Goal: Task Accomplishment & Management: Complete application form

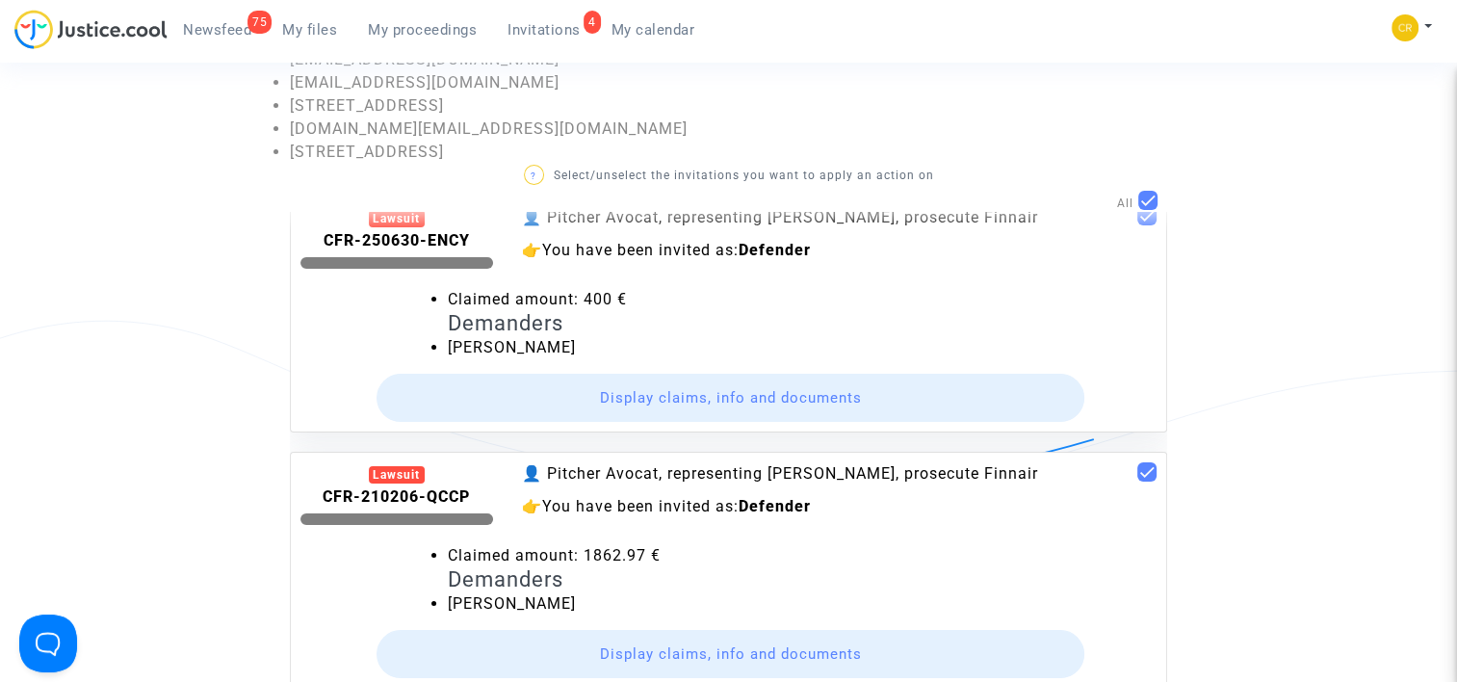
scroll to position [618, 0]
click at [655, 401] on button "Display claims, info and documents" at bounding box center [730, 398] width 709 height 48
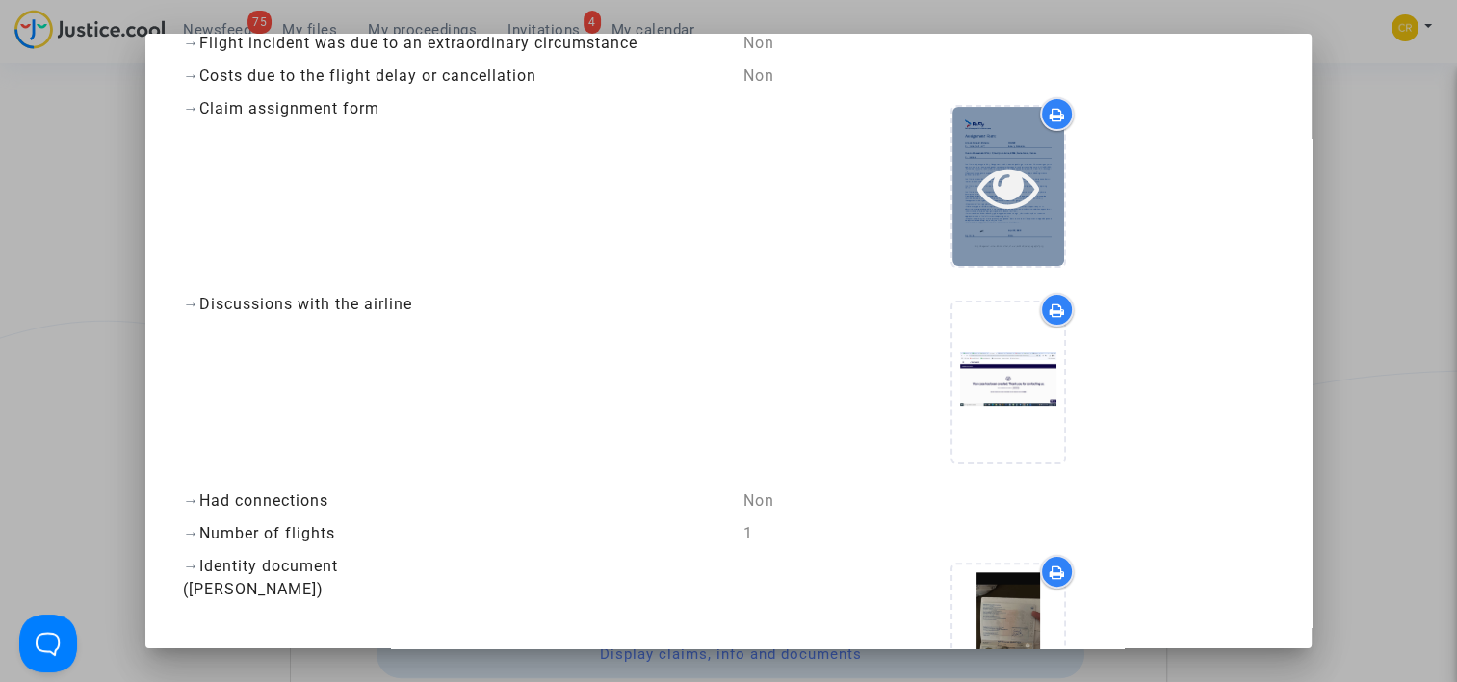
scroll to position [96, 0]
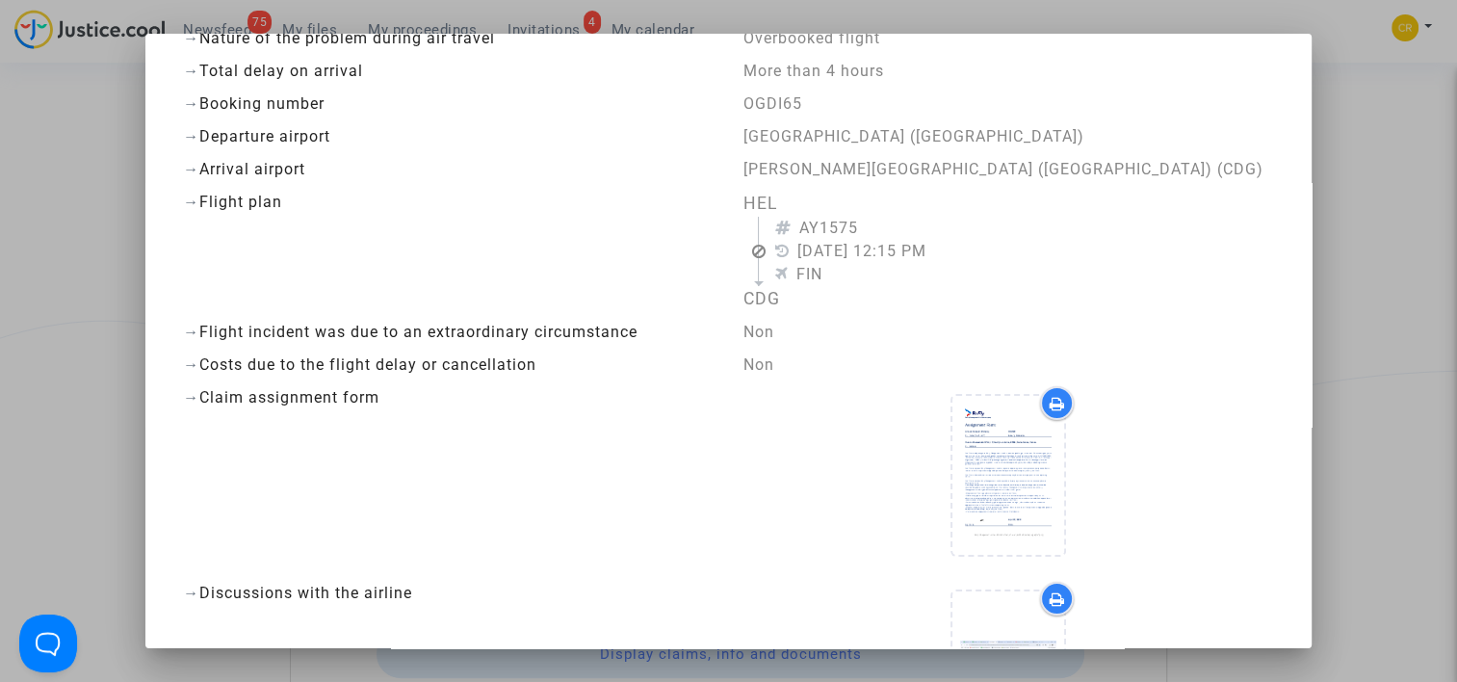
click at [1053, 403] on div at bounding box center [1057, 403] width 34 height 34
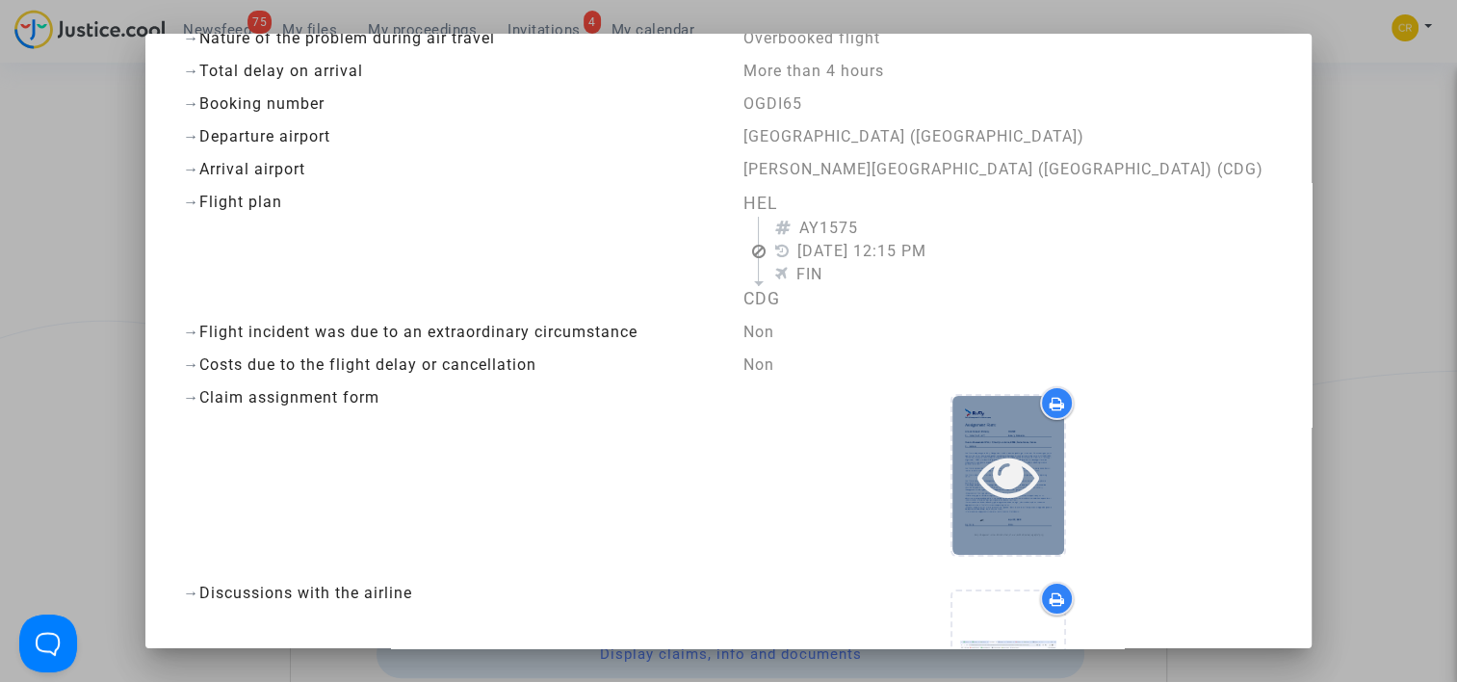
click at [1009, 517] on div at bounding box center [1008, 475] width 112 height 159
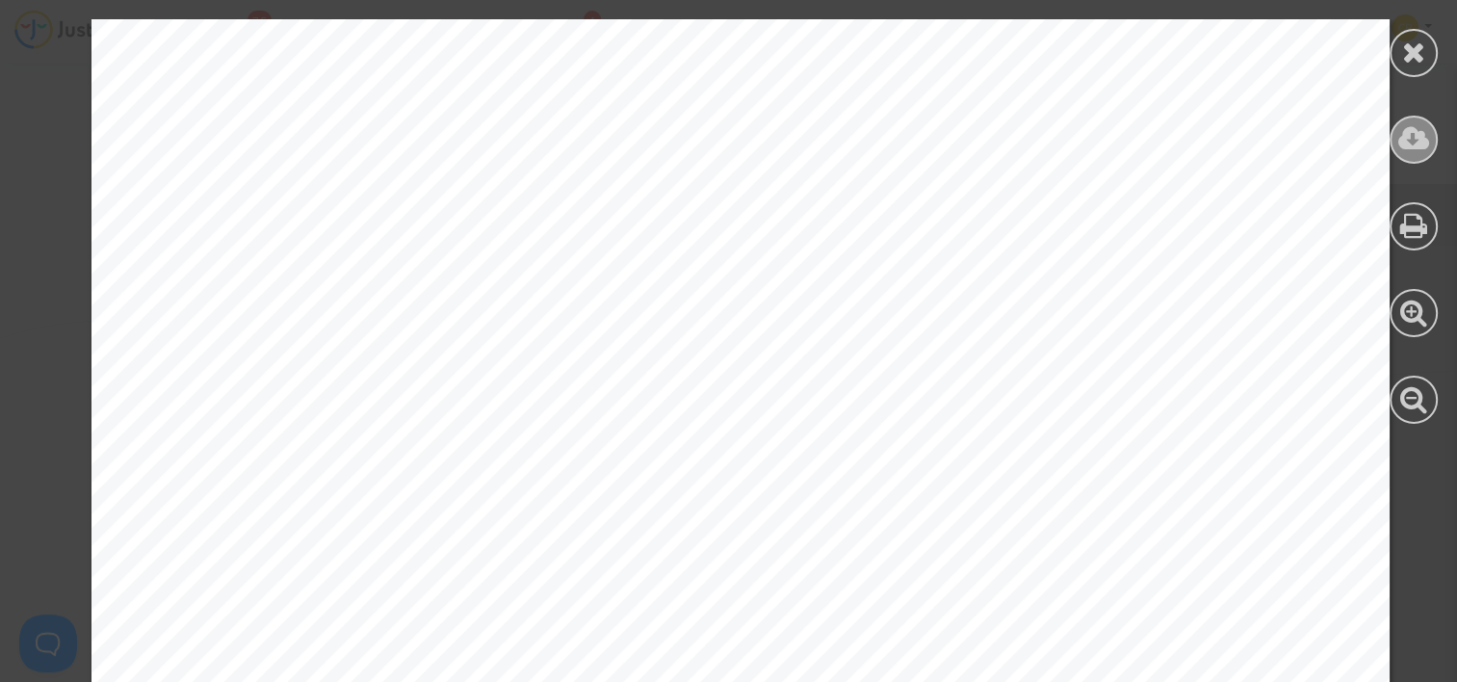
click at [1426, 144] on icon at bounding box center [1414, 138] width 32 height 29
click at [1430, 43] on div at bounding box center [1413, 53] width 48 height 48
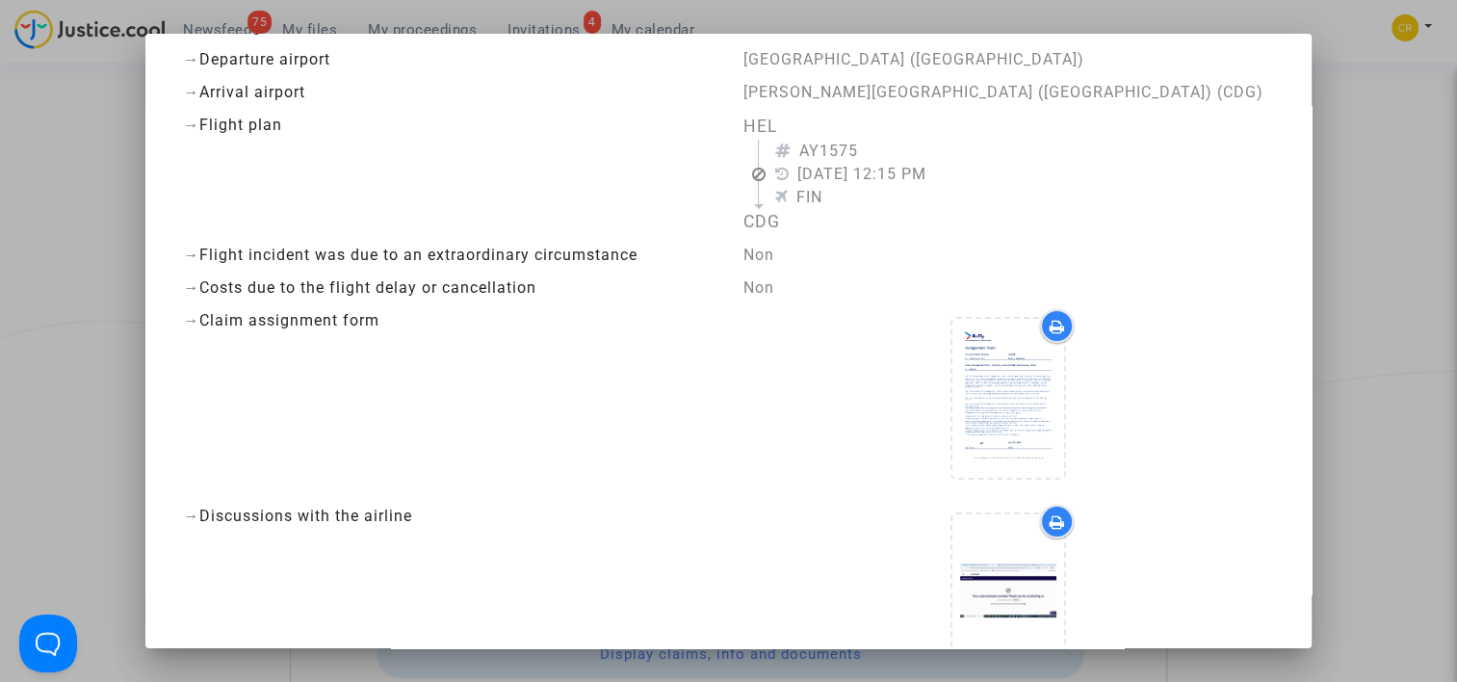
scroll to position [385, 0]
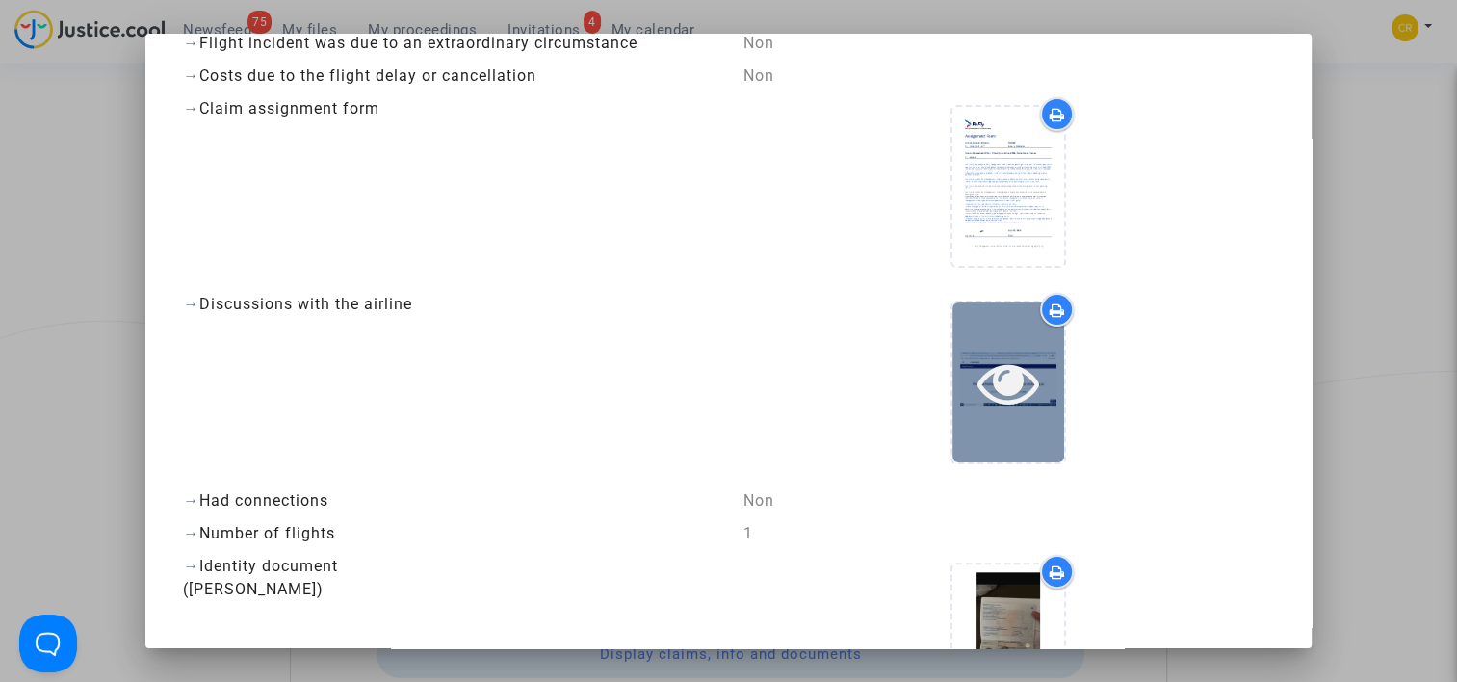
click at [1001, 353] on icon at bounding box center [1008, 382] width 63 height 62
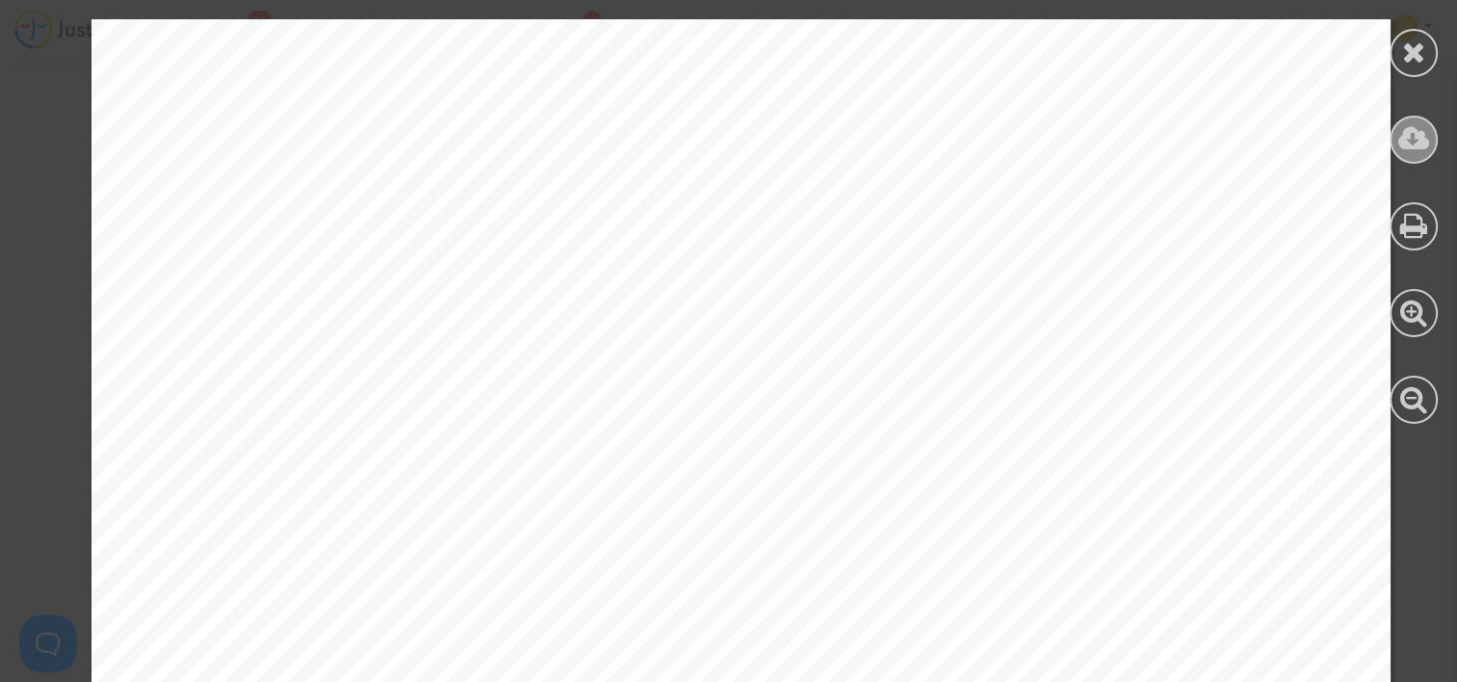
click at [1409, 150] on icon at bounding box center [1414, 138] width 32 height 29
click at [1435, 64] on div at bounding box center [1413, 221] width 87 height 443
click at [1418, 73] on div at bounding box center [1413, 53] width 48 height 48
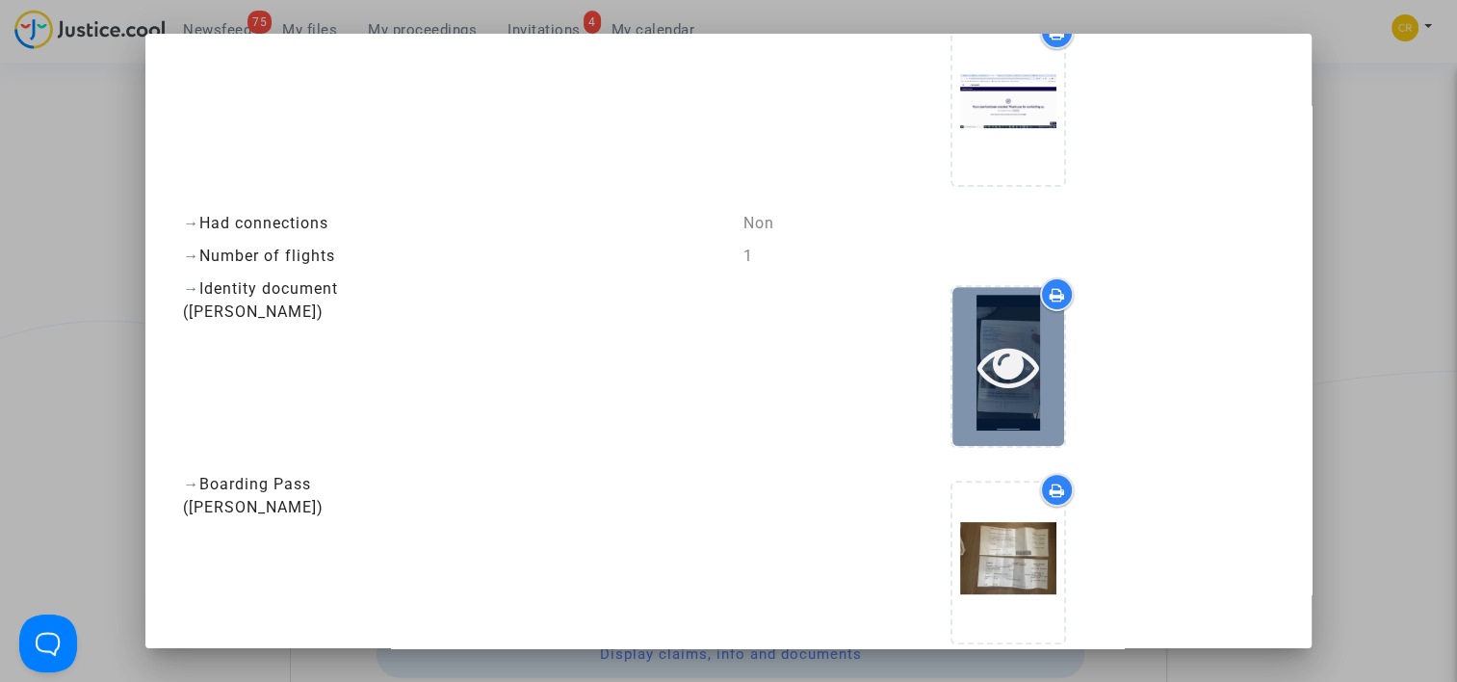
scroll to position [674, 0]
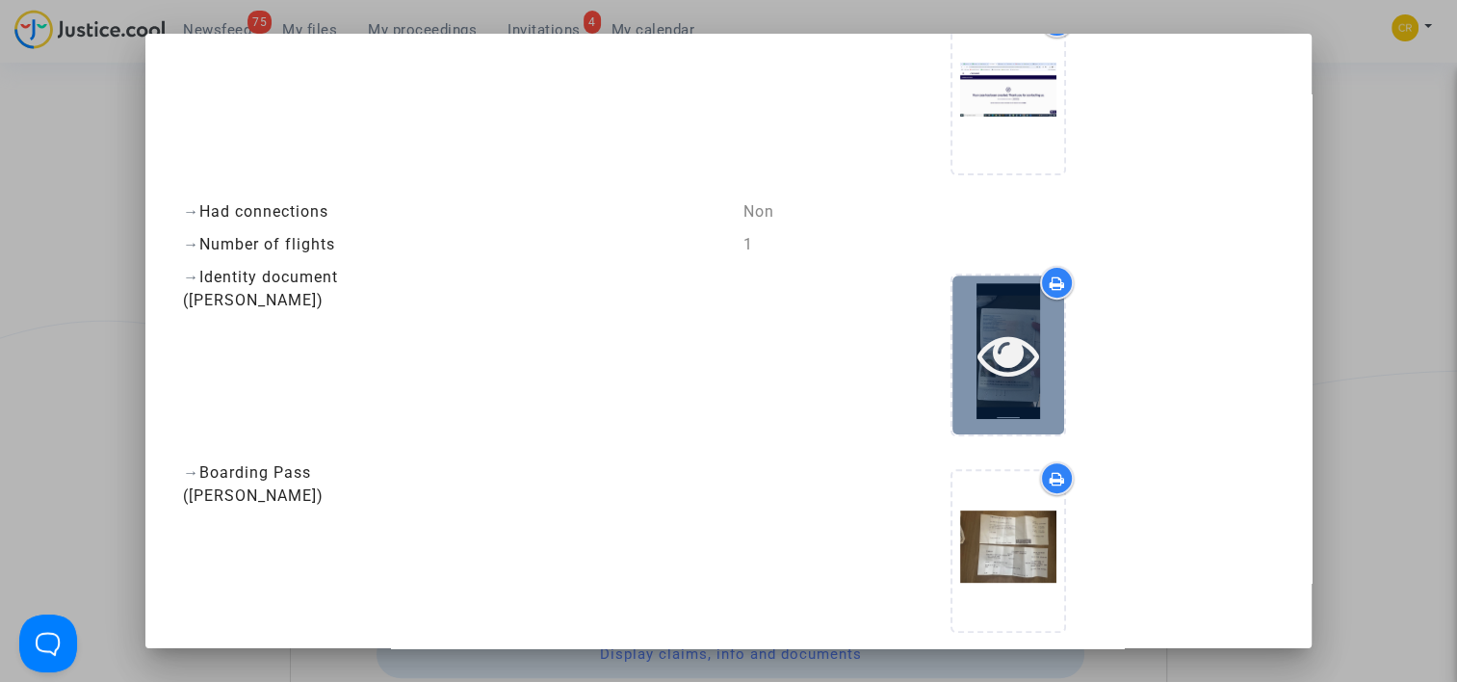
click at [968, 385] on div at bounding box center [1008, 354] width 112 height 159
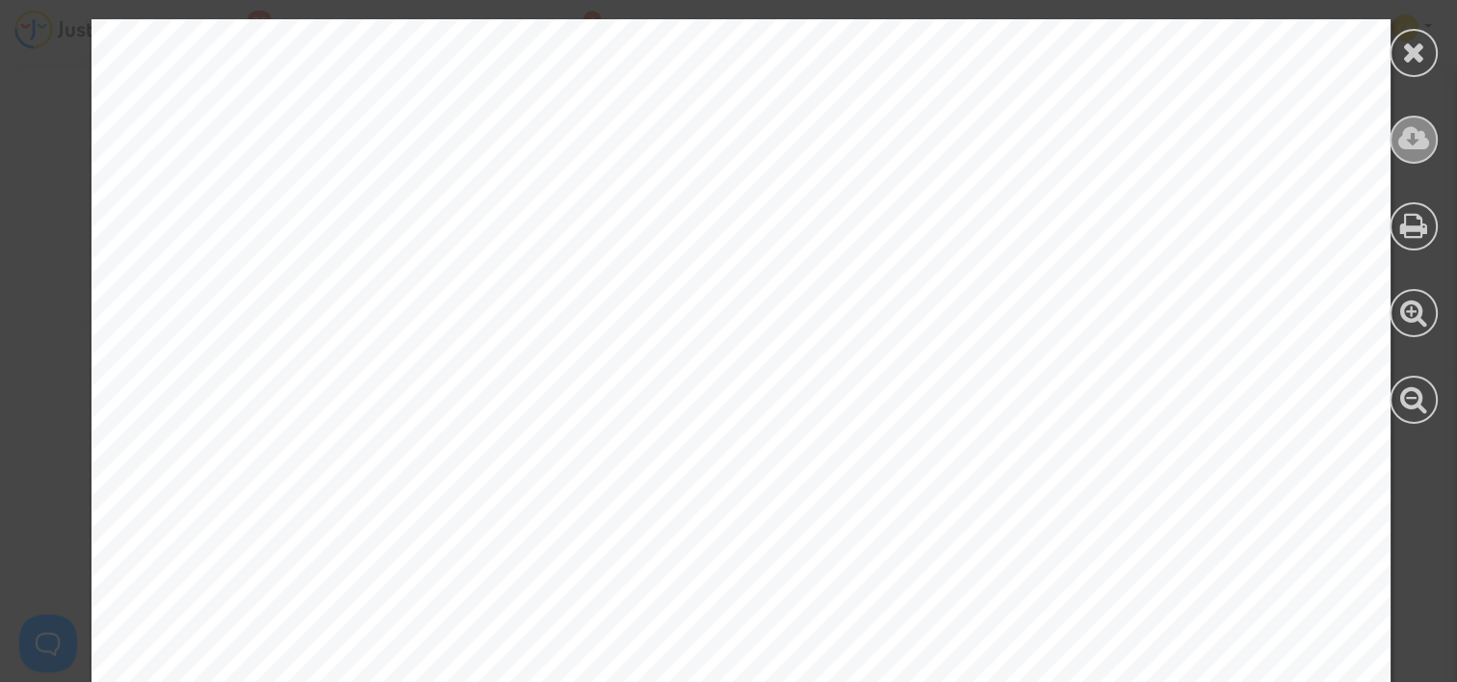
click at [1416, 145] on icon at bounding box center [1414, 138] width 32 height 29
click at [1421, 52] on icon at bounding box center [1414, 52] width 24 height 29
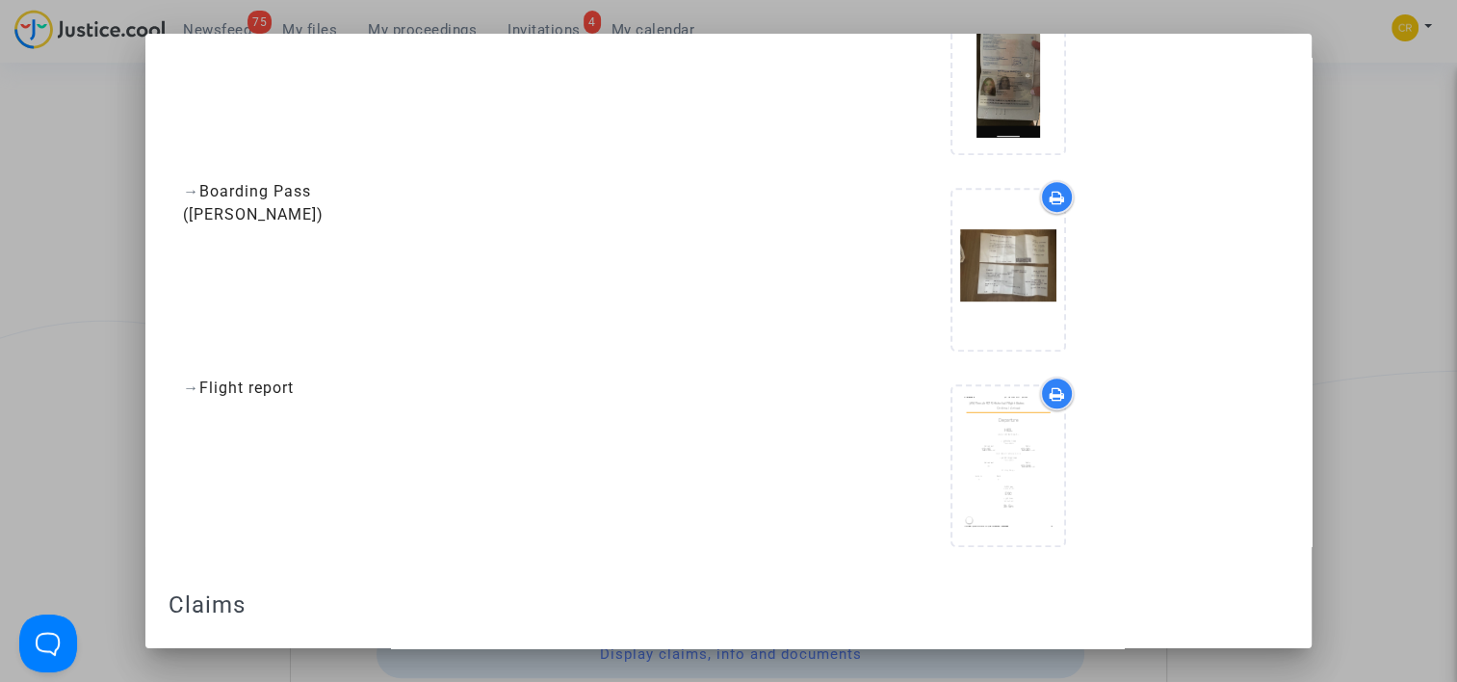
scroll to position [963, 0]
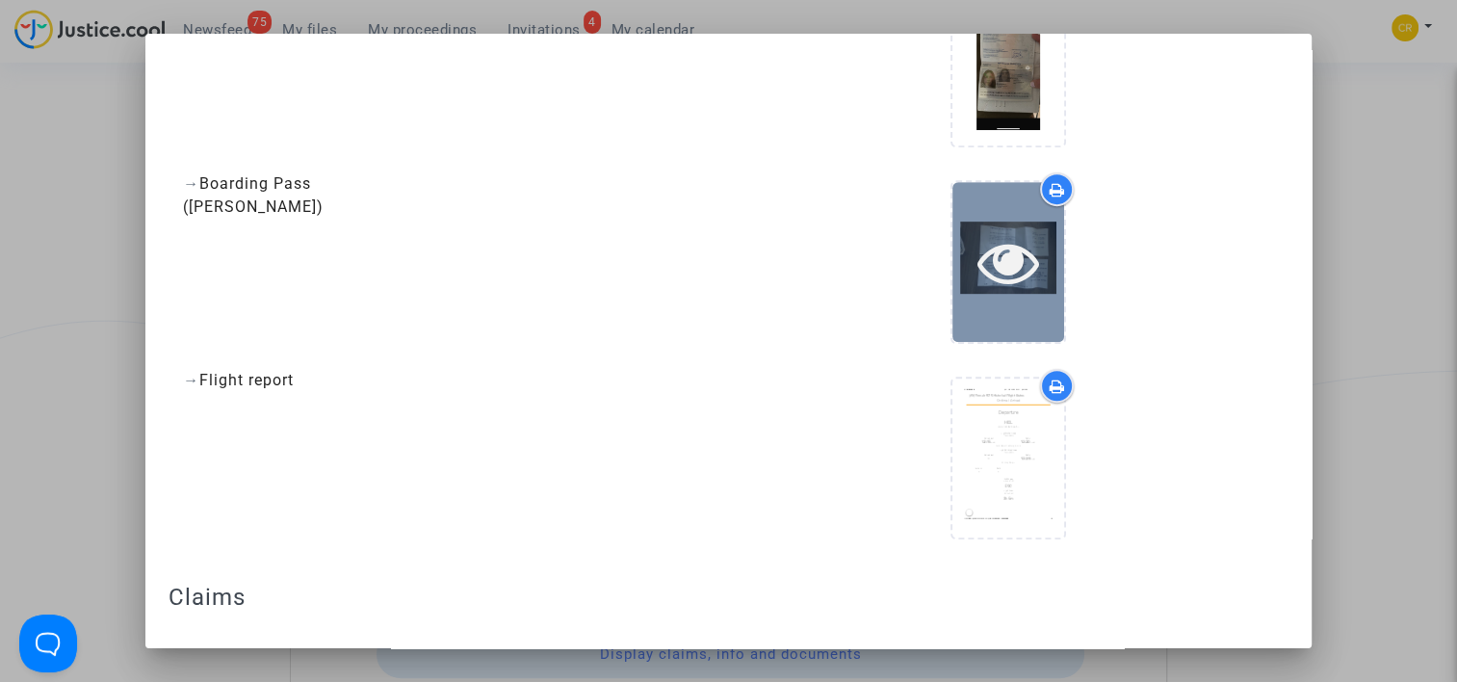
click at [999, 271] on icon at bounding box center [1008, 262] width 63 height 62
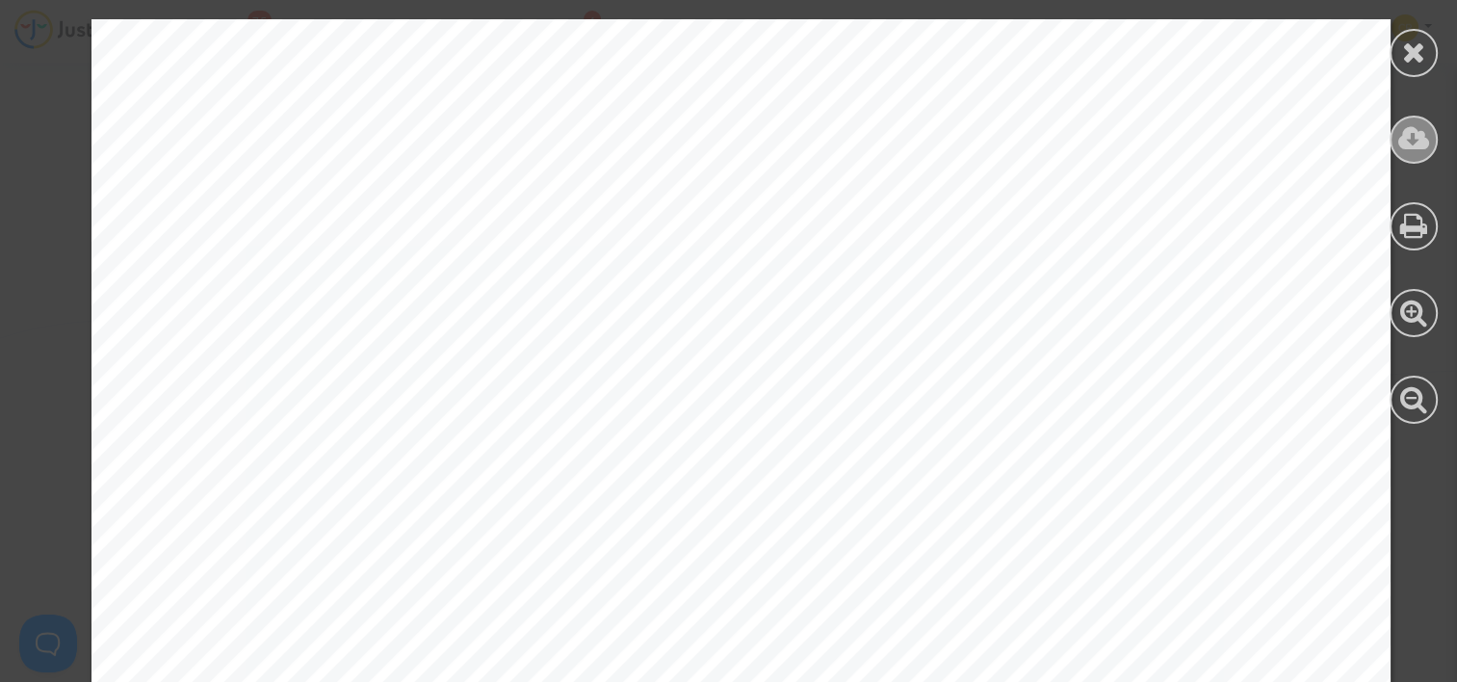
click at [1417, 145] on icon at bounding box center [1414, 138] width 32 height 29
click at [1429, 39] on div at bounding box center [1413, 53] width 48 height 48
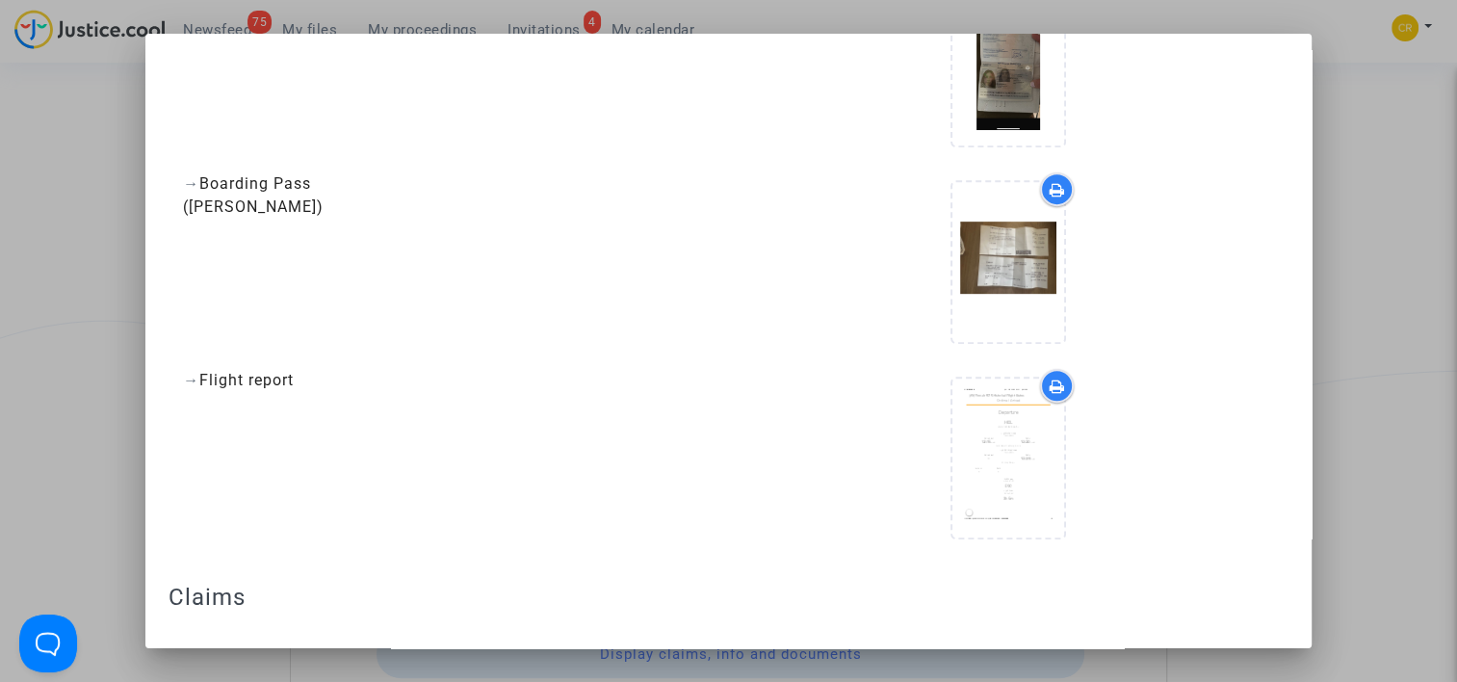
click at [1049, 380] on icon at bounding box center [1056, 385] width 15 height 15
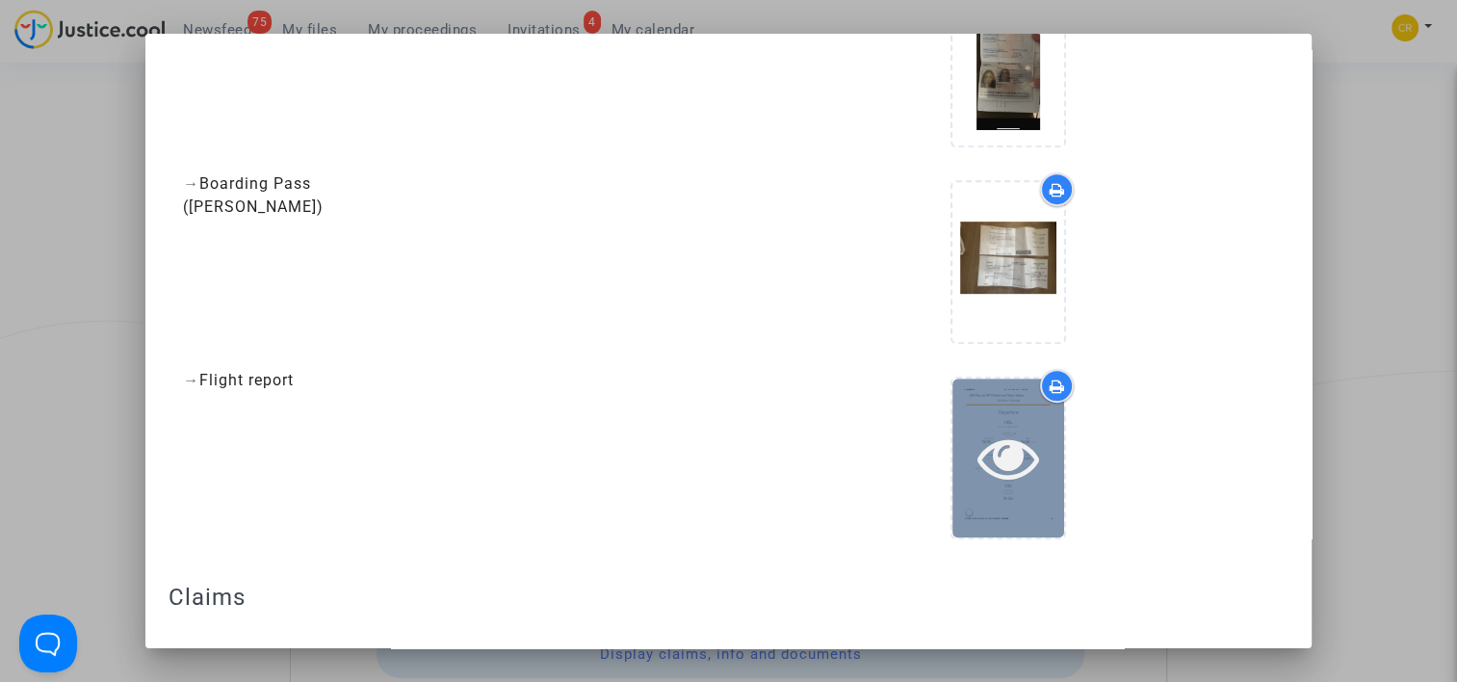
click at [961, 478] on div at bounding box center [1008, 457] width 112 height 62
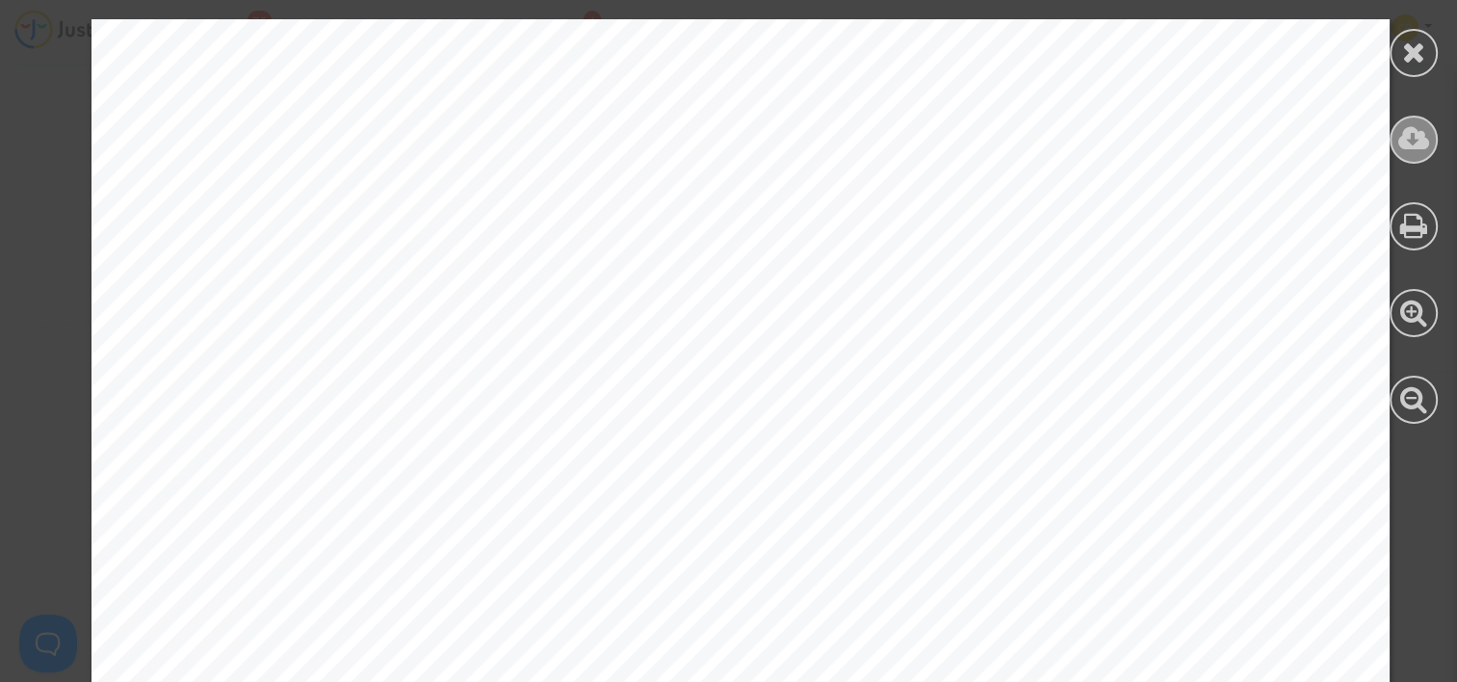
click at [1409, 132] on icon at bounding box center [1414, 138] width 32 height 29
drag, startPoint x: 1446, startPoint y: 51, endPoint x: 1426, endPoint y: 51, distance: 20.2
click at [1445, 51] on div at bounding box center [1413, 221] width 87 height 443
click at [1426, 51] on div at bounding box center [1413, 53] width 48 height 48
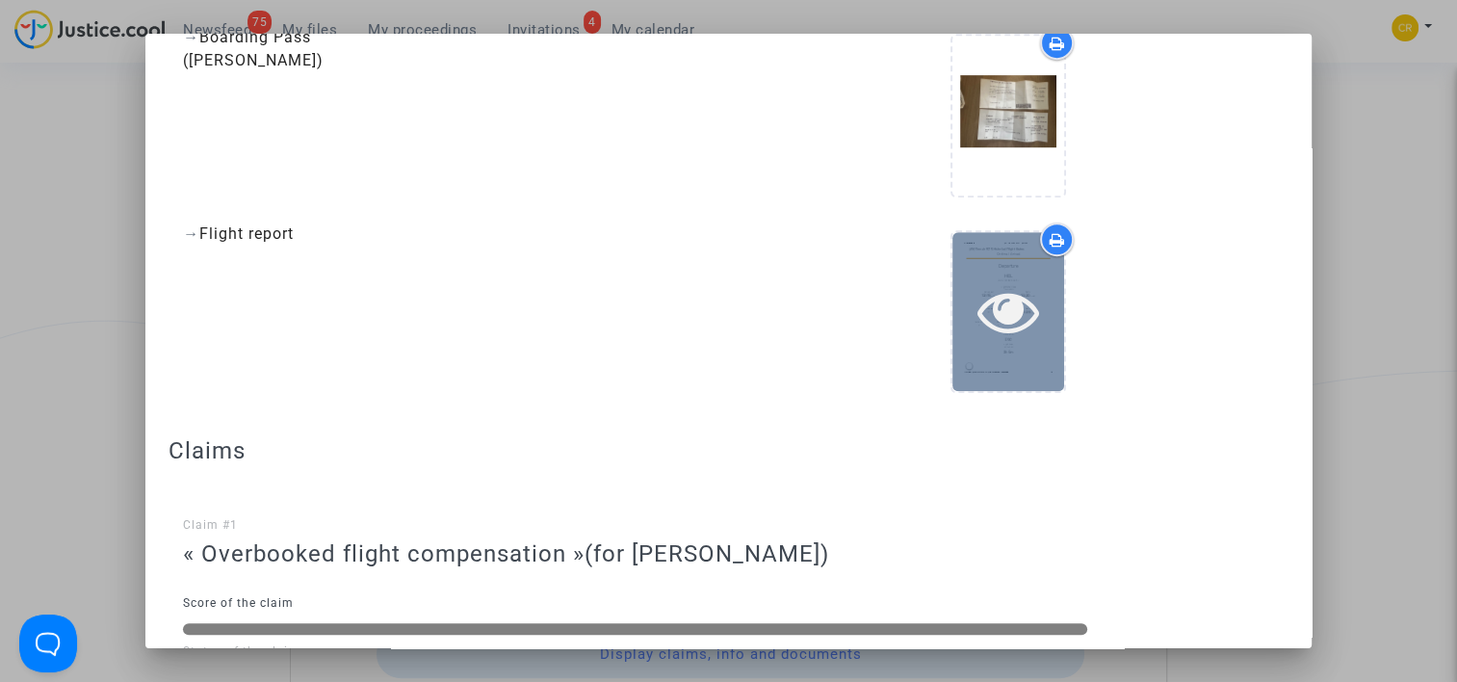
scroll to position [1252, 0]
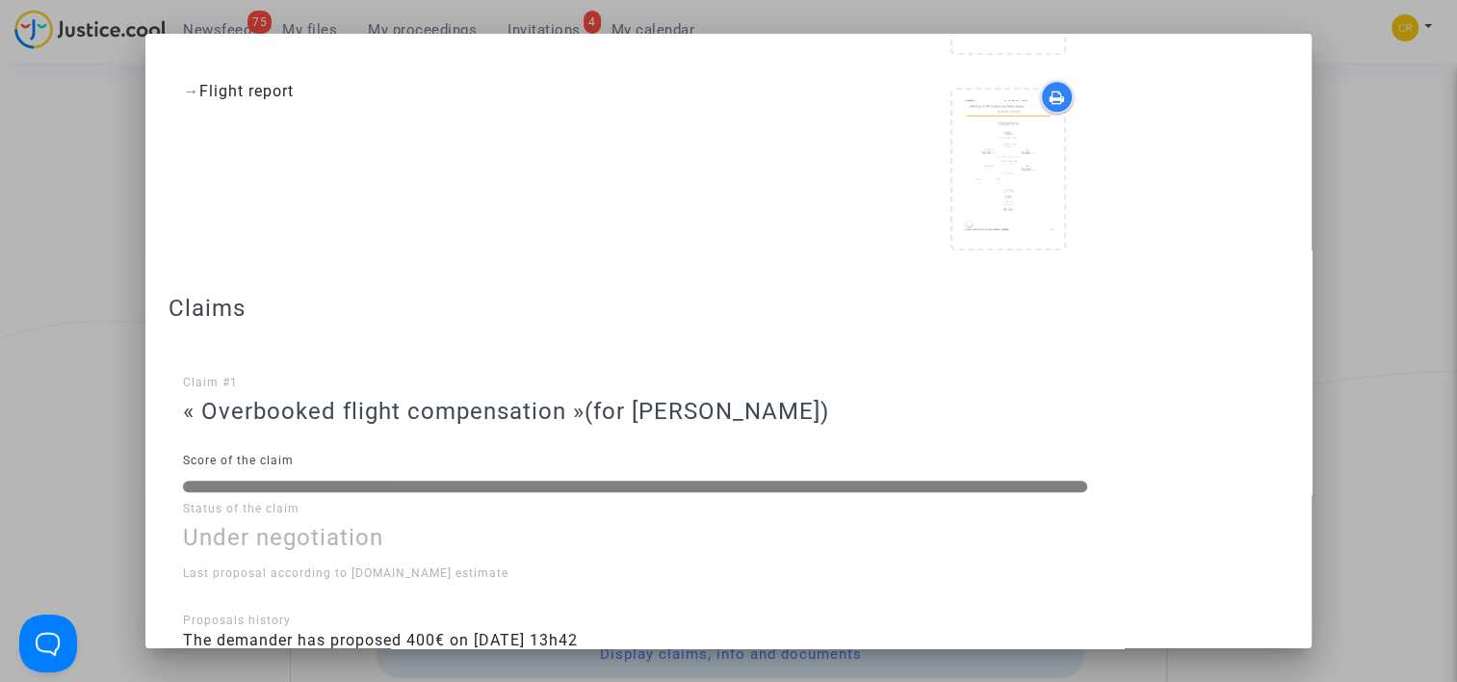
click at [1354, 93] on div at bounding box center [728, 341] width 1457 height 682
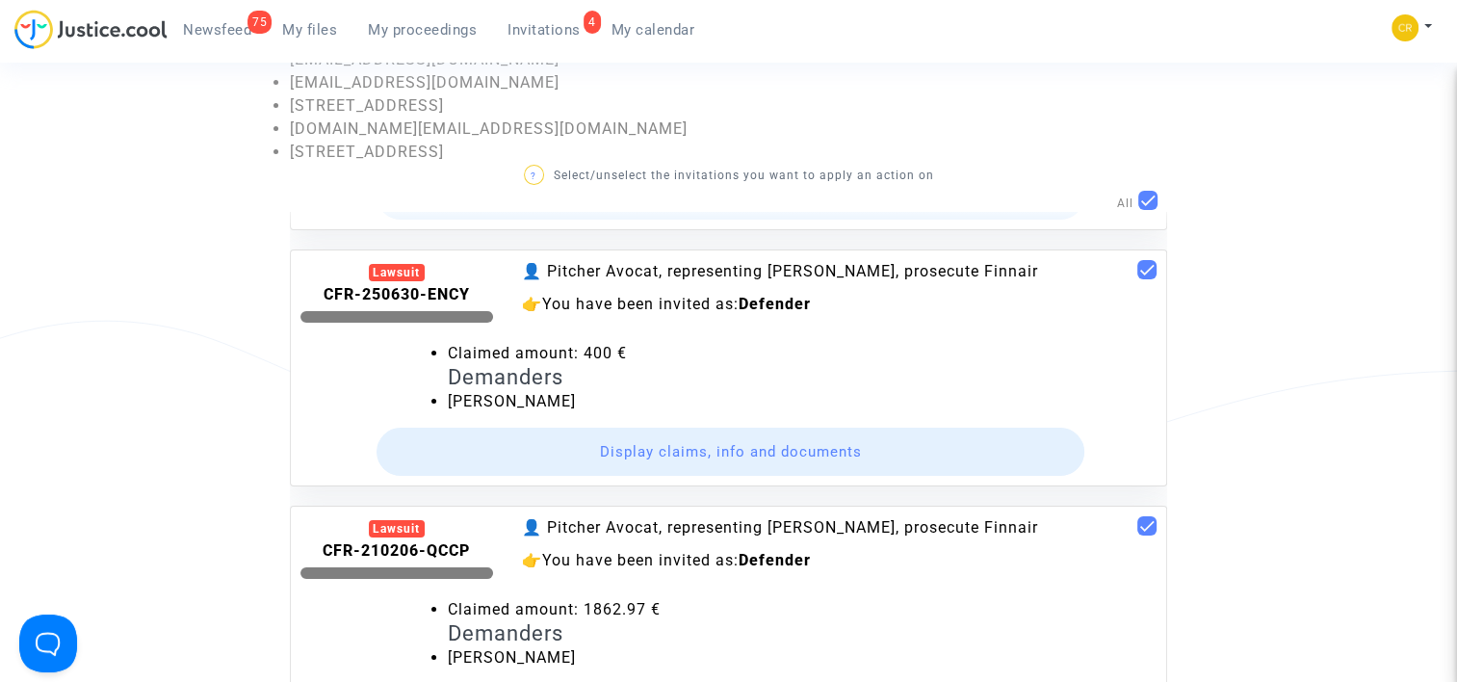
scroll to position [426, 0]
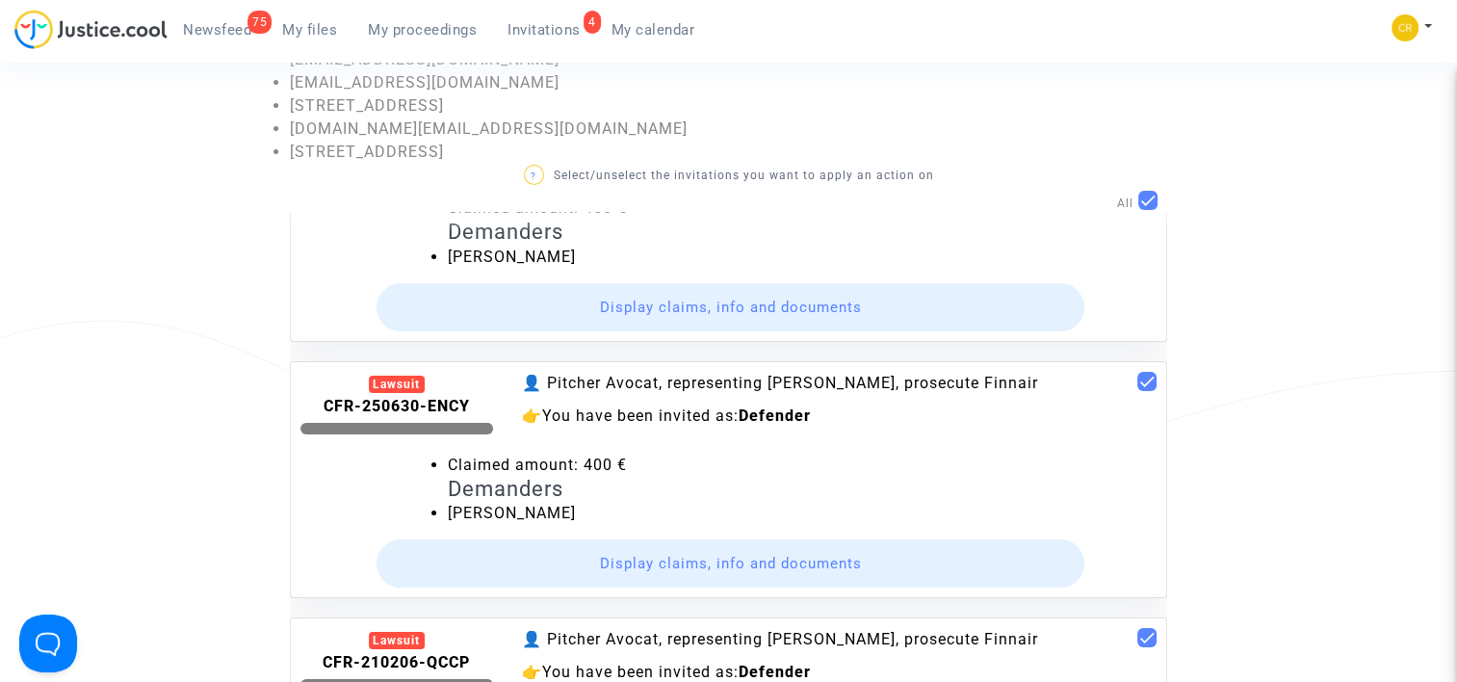
drag, startPoint x: 338, startPoint y: 359, endPoint x: 891, endPoint y: 522, distance: 577.0
click at [891, 522] on div "Lawsuit CFR-250630-ENCY 👤 Pitcher Avocat, representing [PERSON_NAME], prosecute…" at bounding box center [728, 479] width 877 height 237
copy div "Lawsuit CFR-250630-ENCY 👤 Pitcher Avocat, representing [PERSON_NAME], prosecute…"
